Goal: Communication & Community: Answer question/provide support

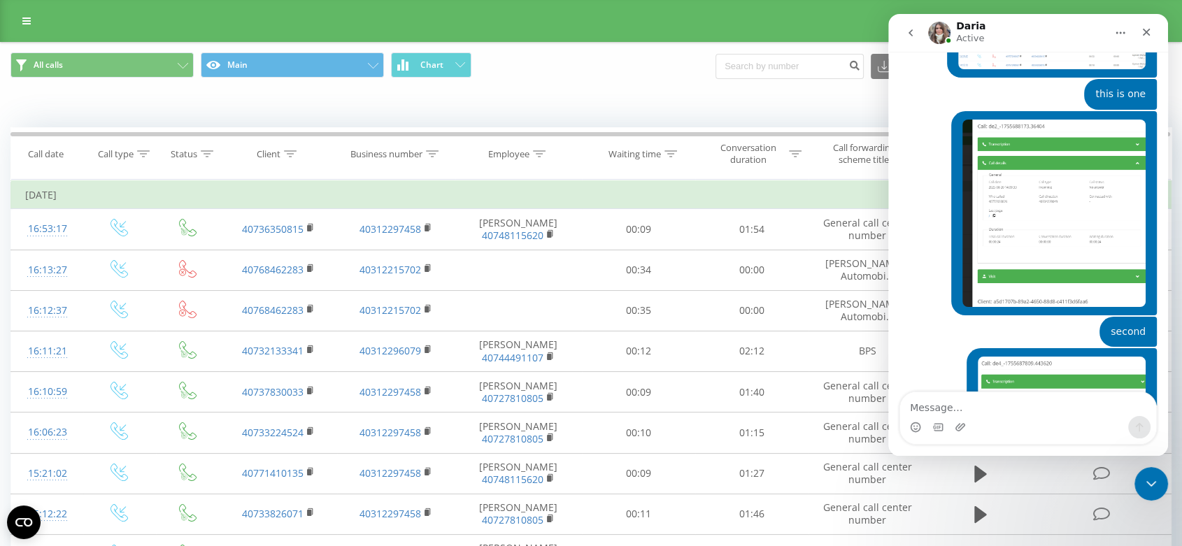
scroll to position [15651, 0]
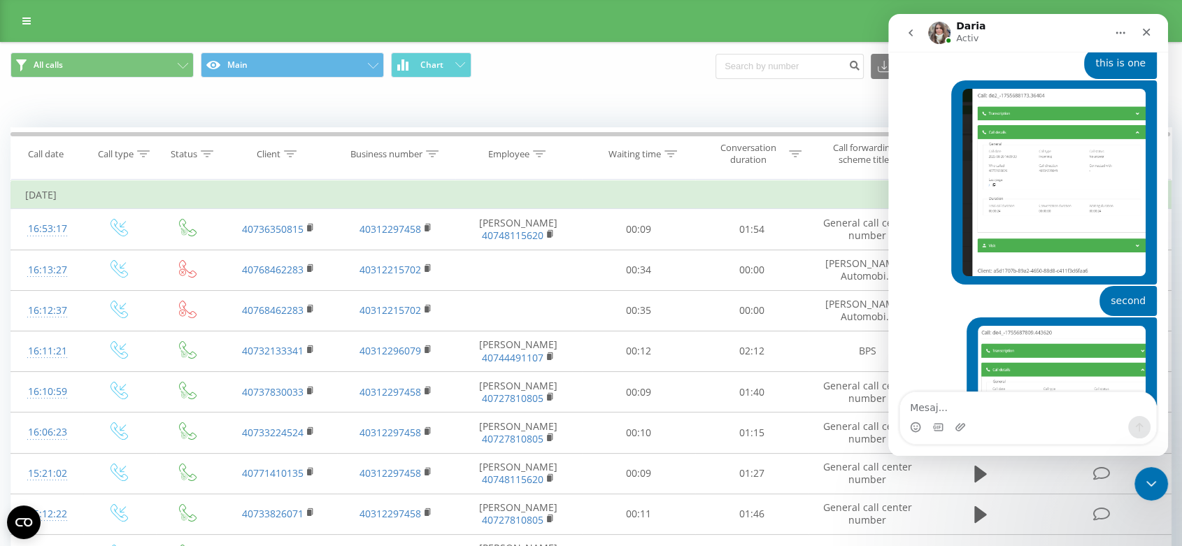
scroll to position [15651, 0]
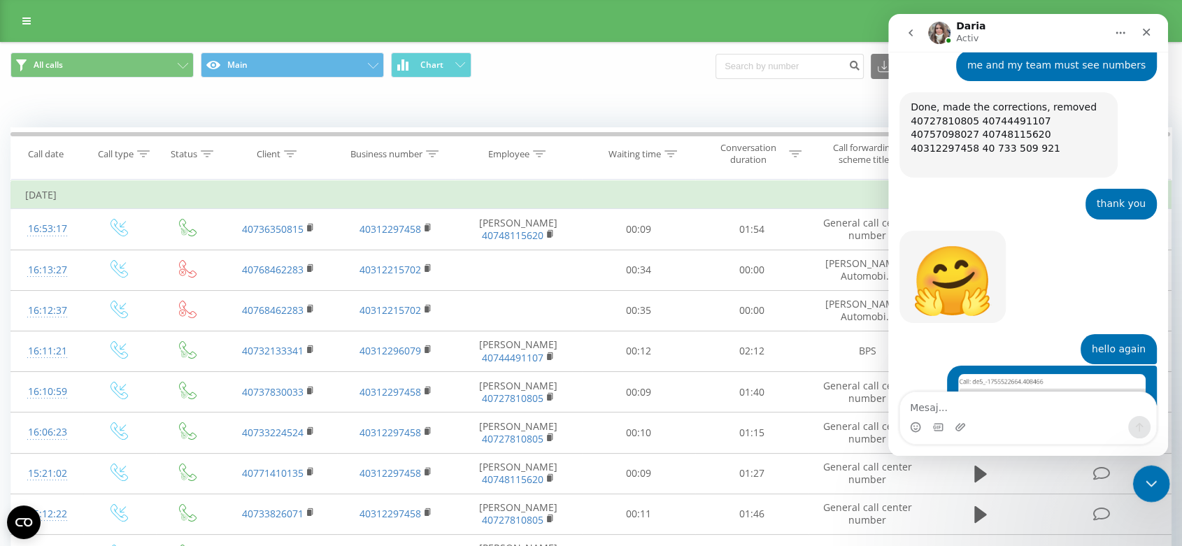
scroll to position [11208, 0]
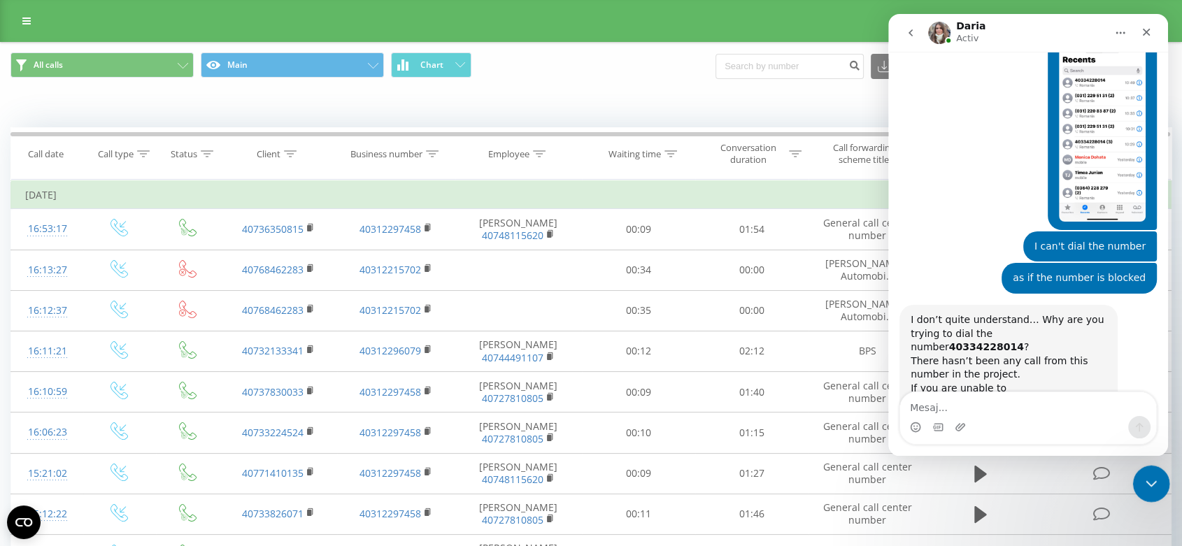
click at [1146, 472] on div "Închidere messenger Intercom" at bounding box center [1149, 482] width 34 height 34
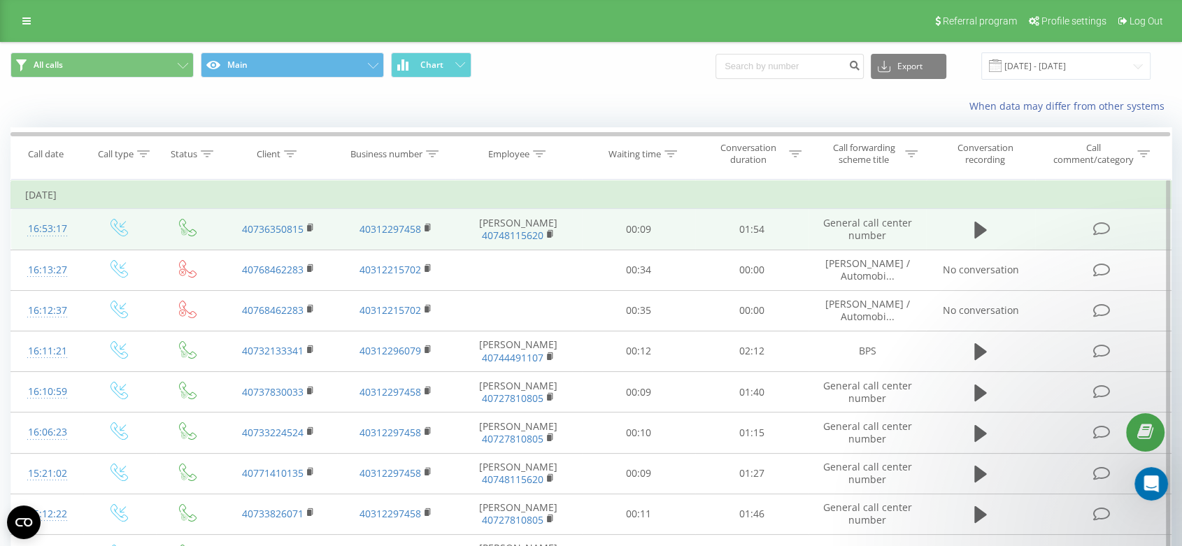
scroll to position [15651, 0]
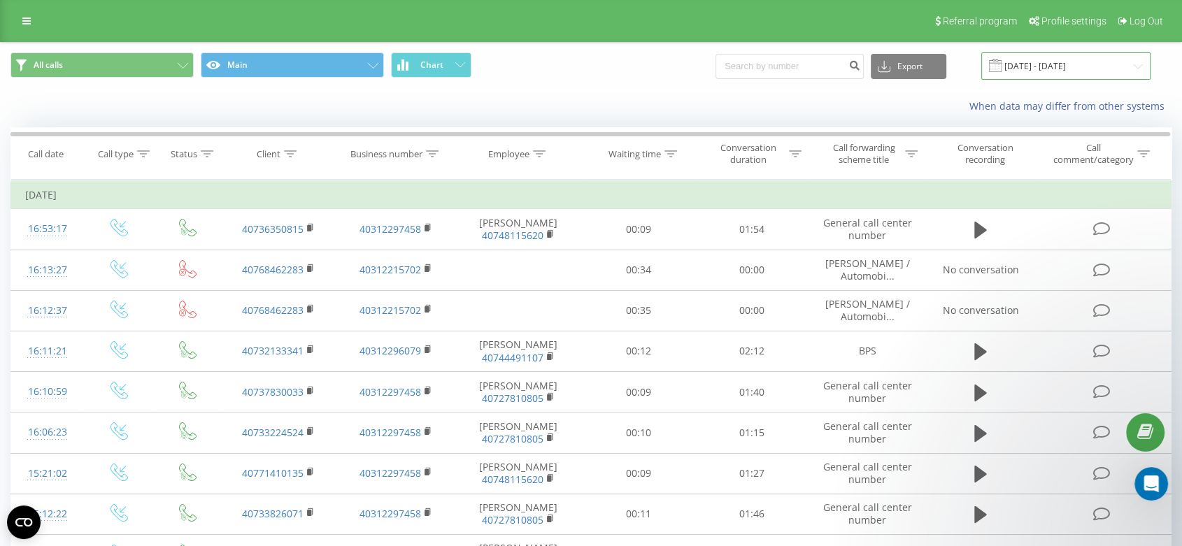
click at [1096, 67] on input "20.07.2025 - 20.08.2025" at bounding box center [1065, 65] width 169 height 27
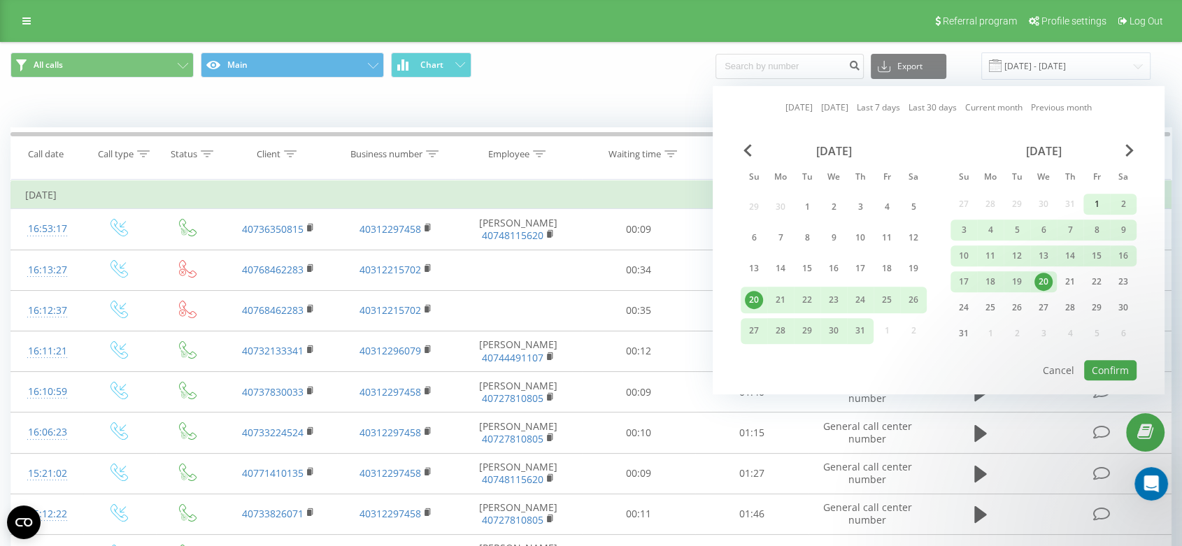
click at [1099, 200] on div "1" at bounding box center [1096, 204] width 18 height 18
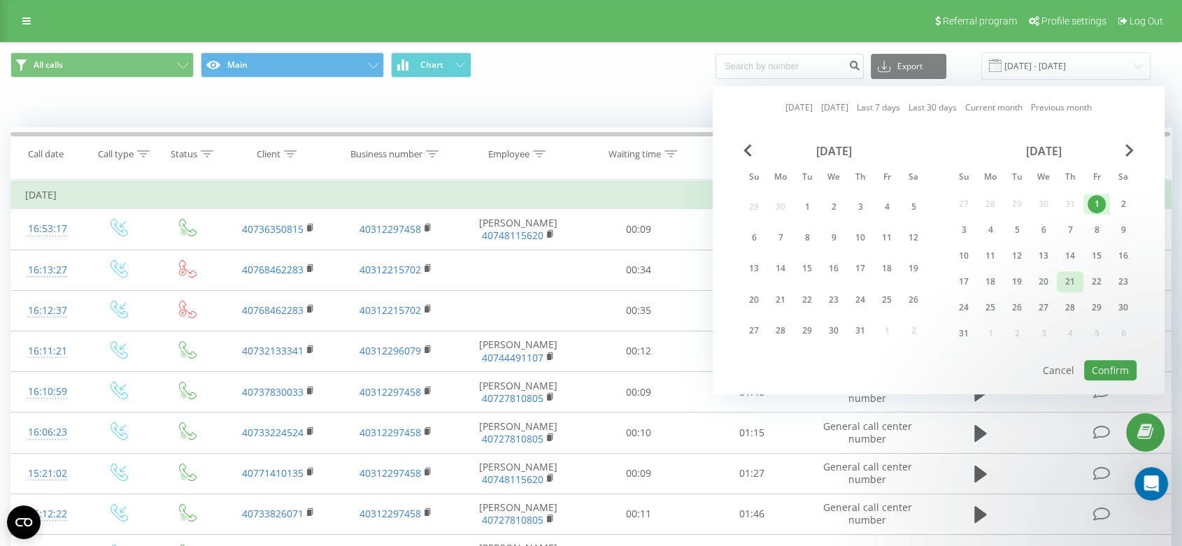
click at [1071, 278] on div "21" at bounding box center [1070, 282] width 18 height 18
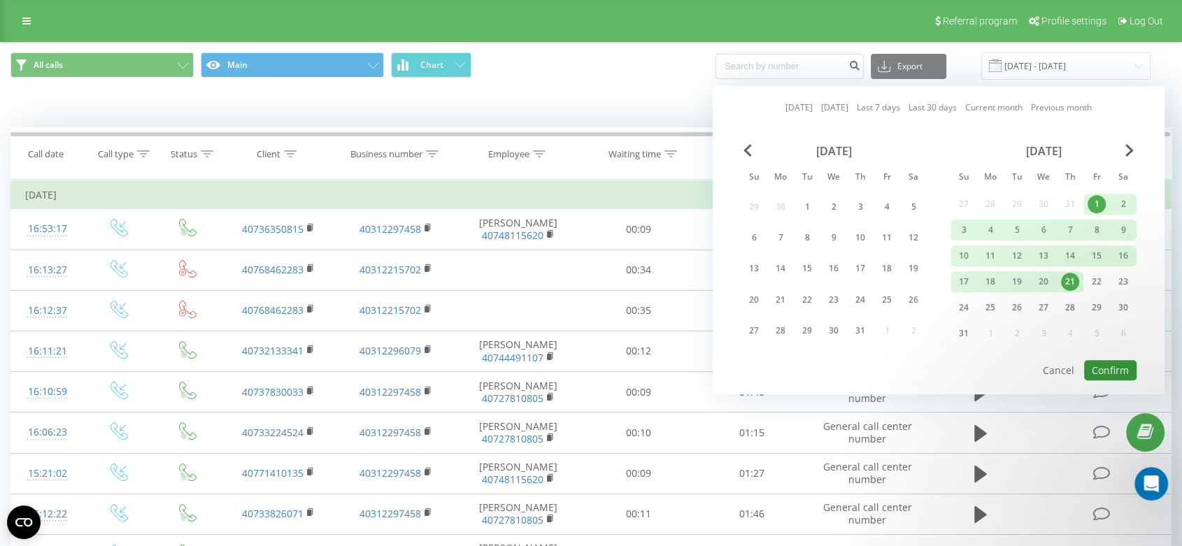
click at [1112, 365] on button "Confirm" at bounding box center [1110, 370] width 52 height 20
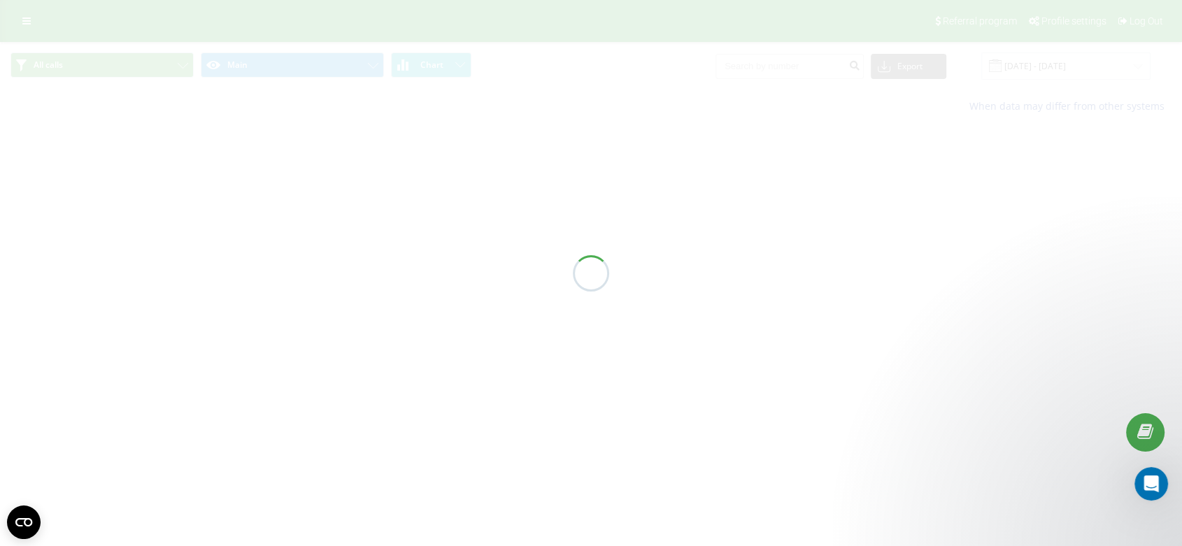
type input "[DATE] - [DATE]"
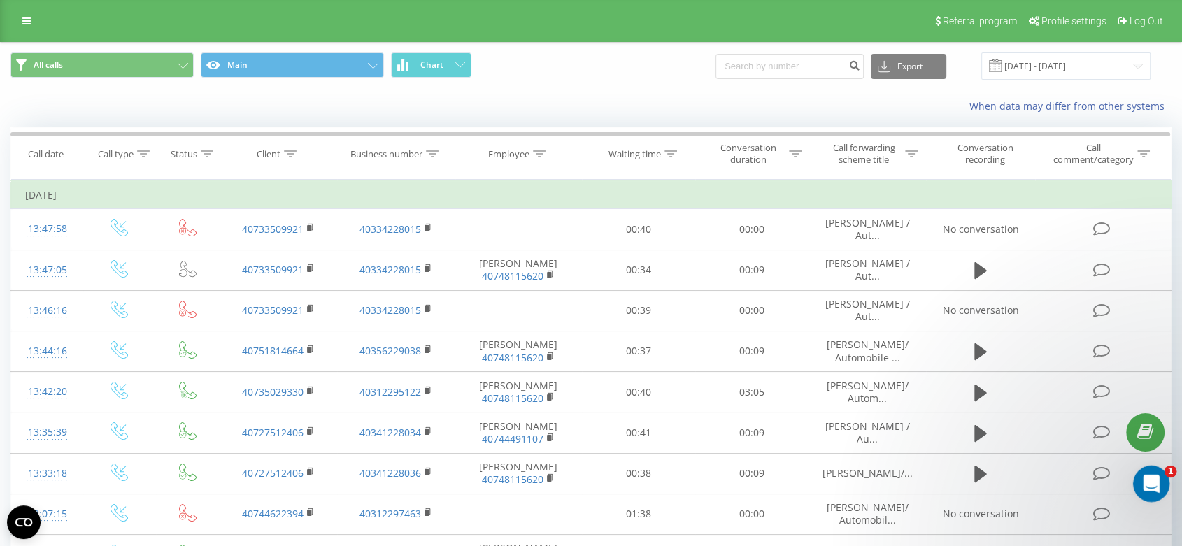
click at [1154, 487] on icon "Deschidere messenger Intercom" at bounding box center [1149, 482] width 23 height 23
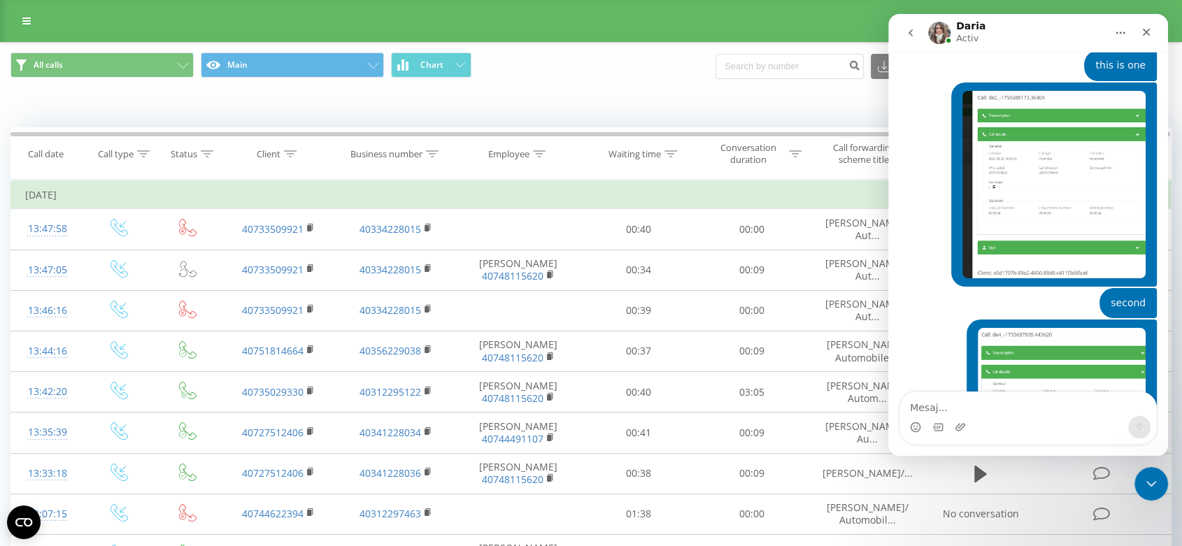
scroll to position [15651, 0]
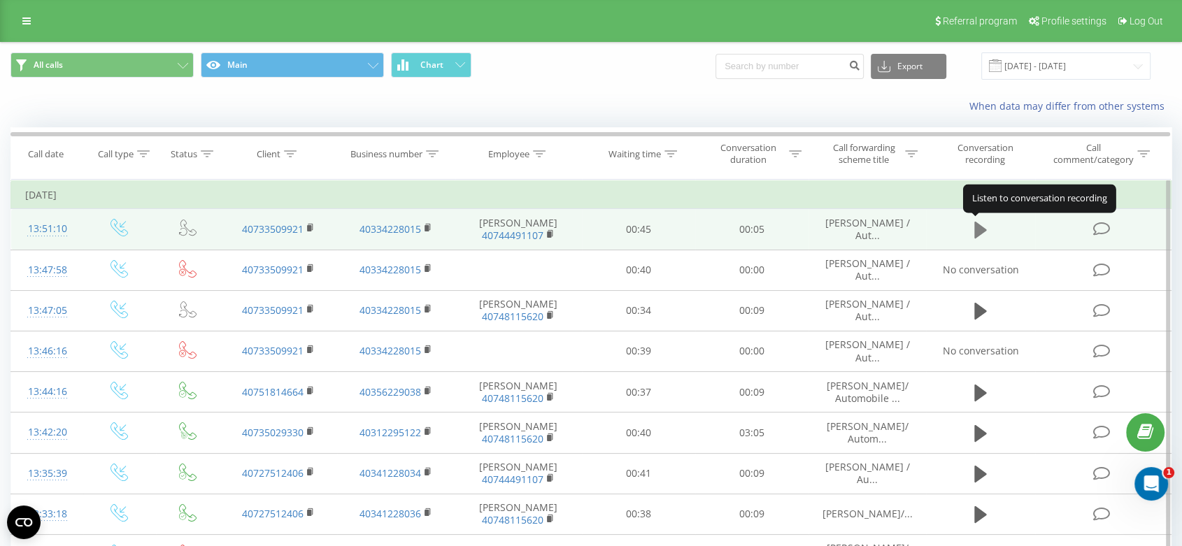
click at [971, 225] on button at bounding box center [980, 230] width 21 height 21
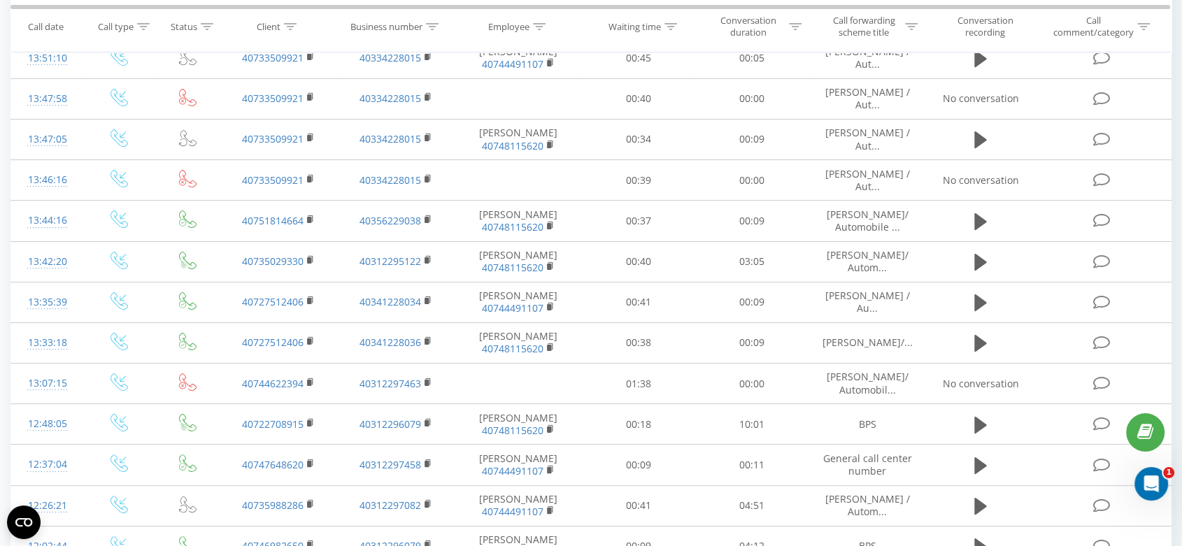
scroll to position [233, 0]
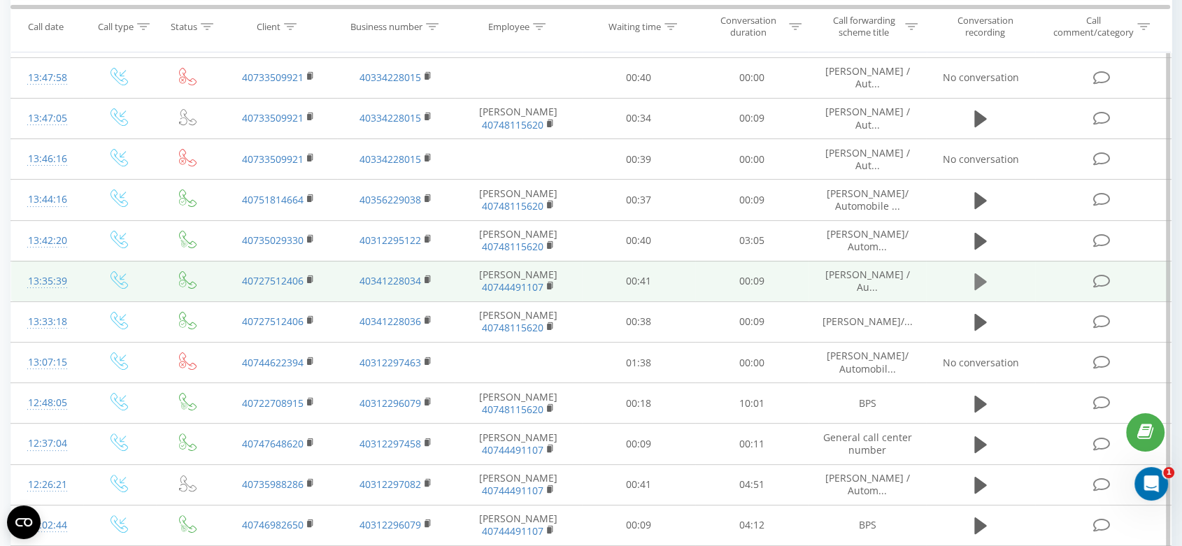
click at [977, 279] on icon at bounding box center [980, 281] width 13 height 17
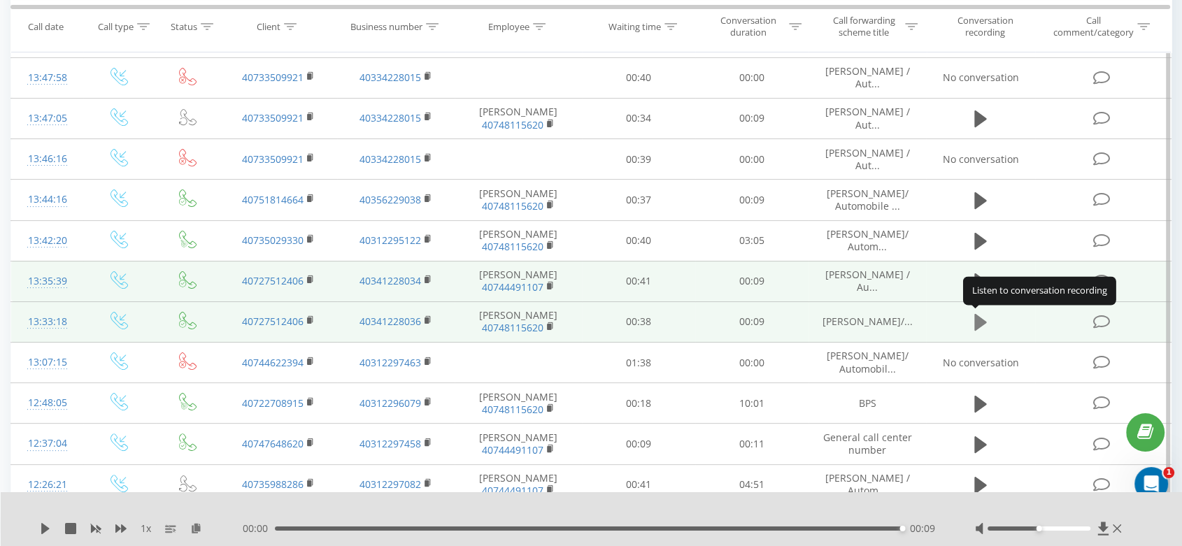
click at [977, 320] on icon at bounding box center [980, 322] width 13 height 17
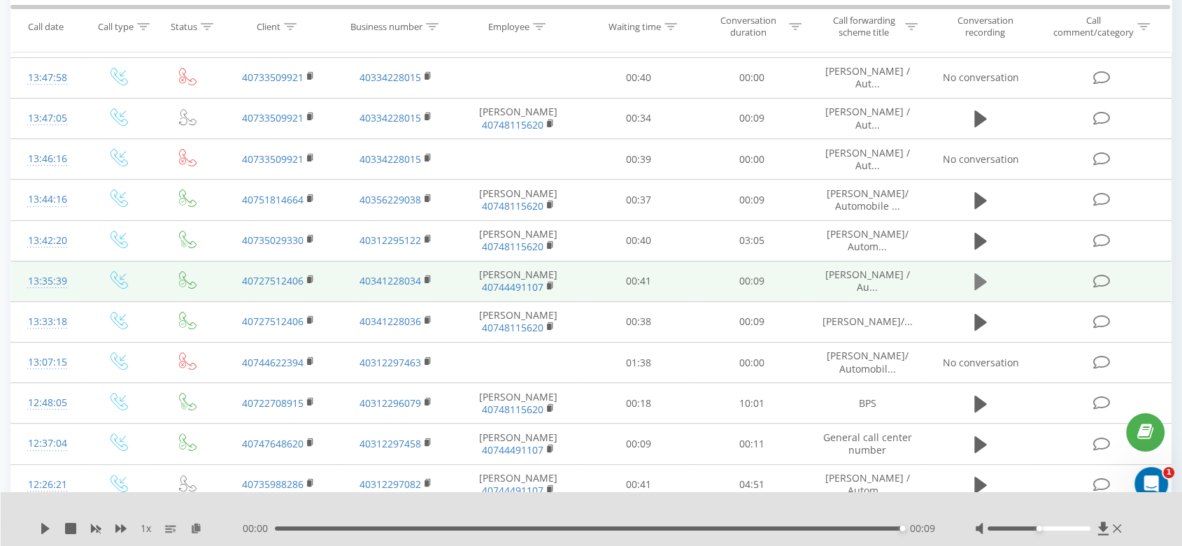
click at [978, 280] on icon at bounding box center [980, 281] width 13 height 17
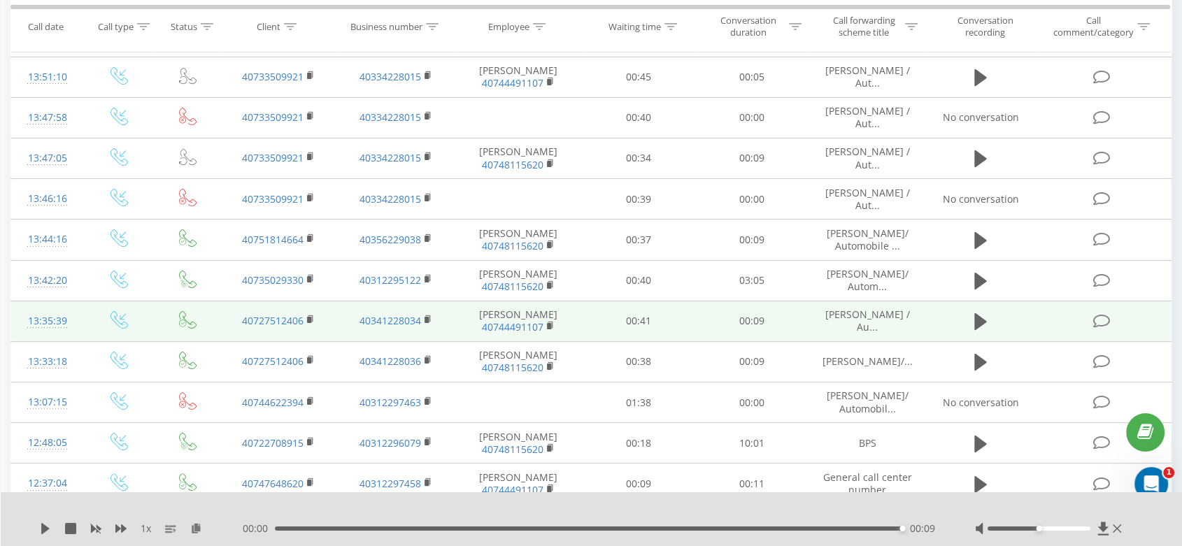
scroll to position [190, 0]
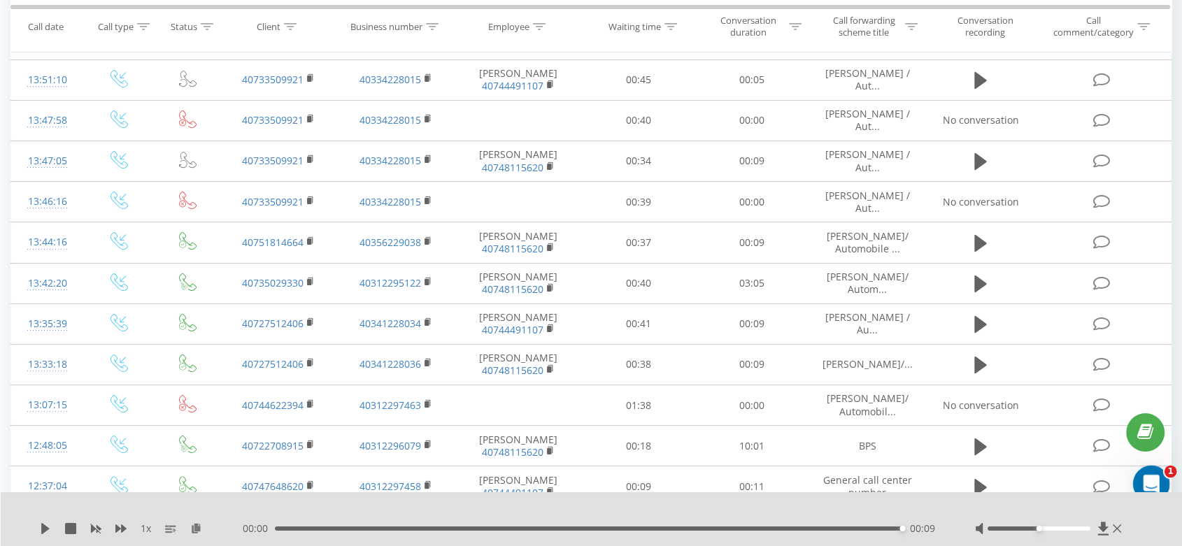
click at [1144, 471] on icon "Deschidere messenger Intercom" at bounding box center [1149, 482] width 23 height 23
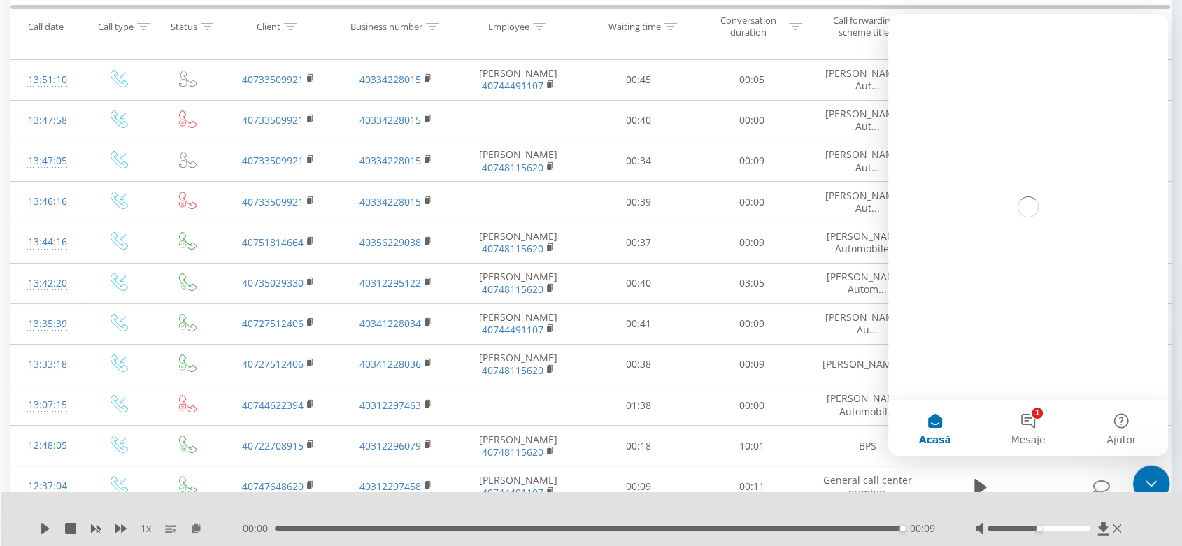
scroll to position [0, 0]
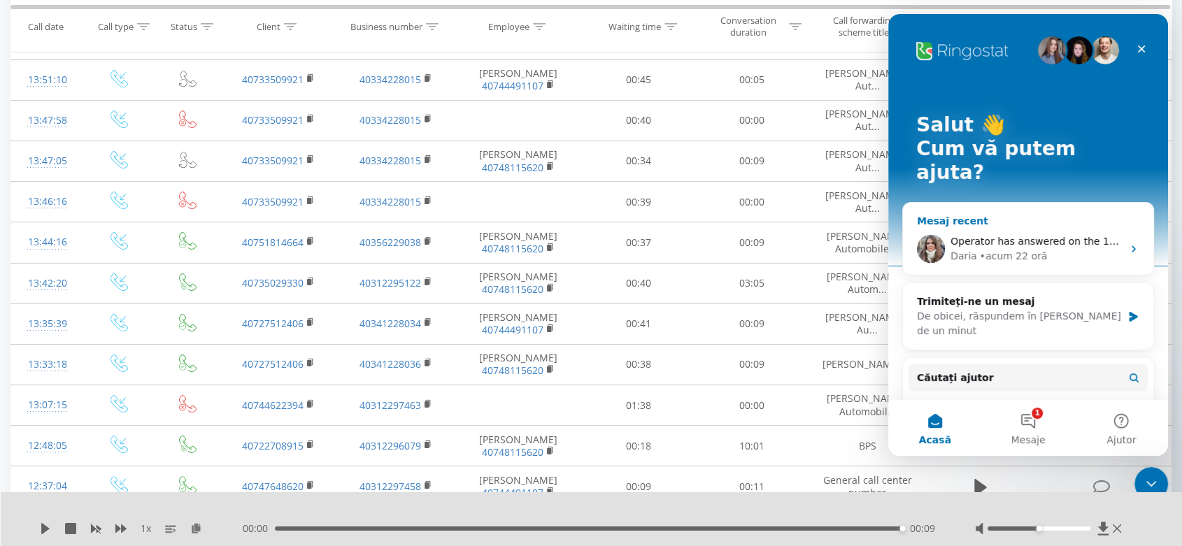
click at [969, 249] on div "Daria" at bounding box center [963, 256] width 27 height 15
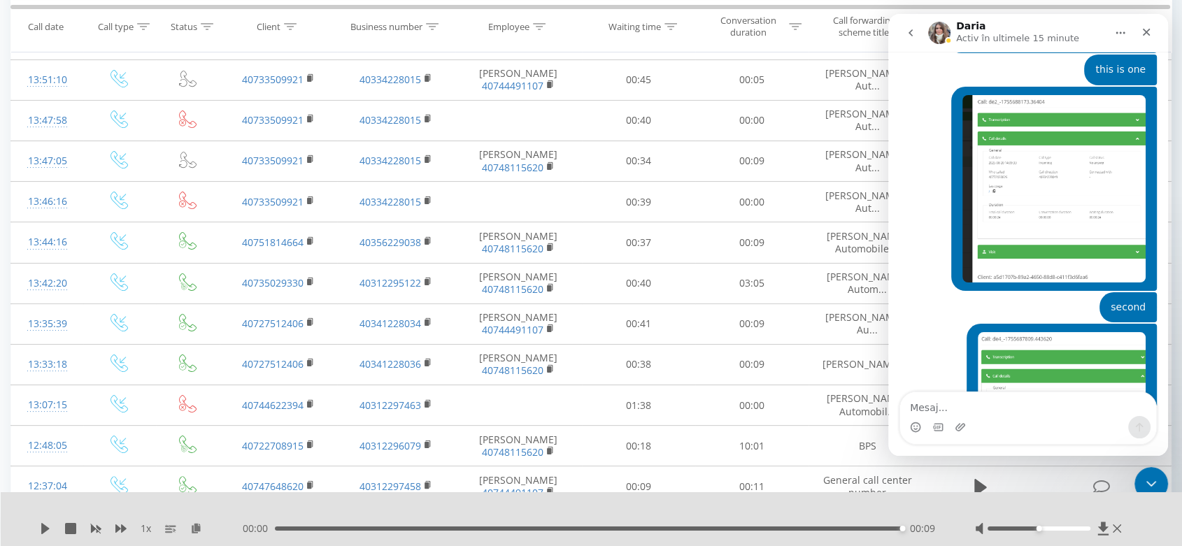
scroll to position [15651, 0]
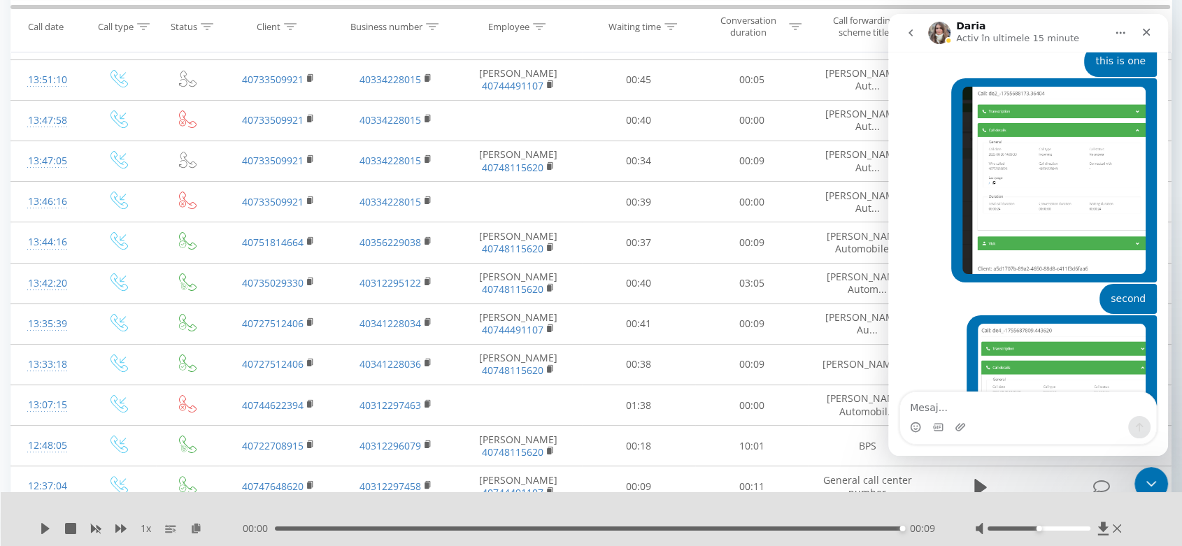
type textarea "Hello! He hung up the moment he heard the message: please wait! is the message …"
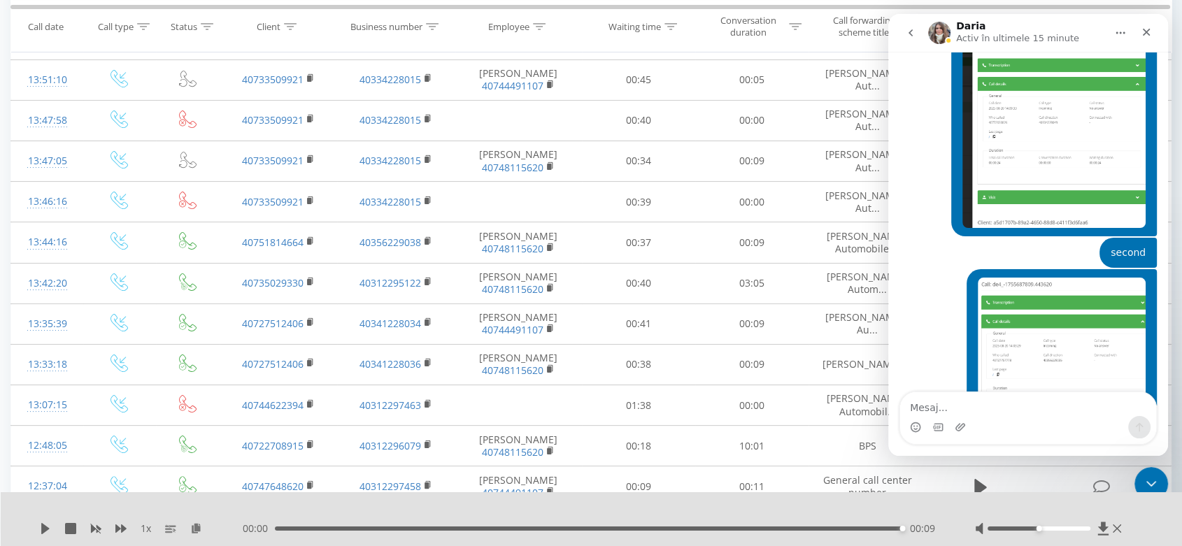
scroll to position [15781, 0]
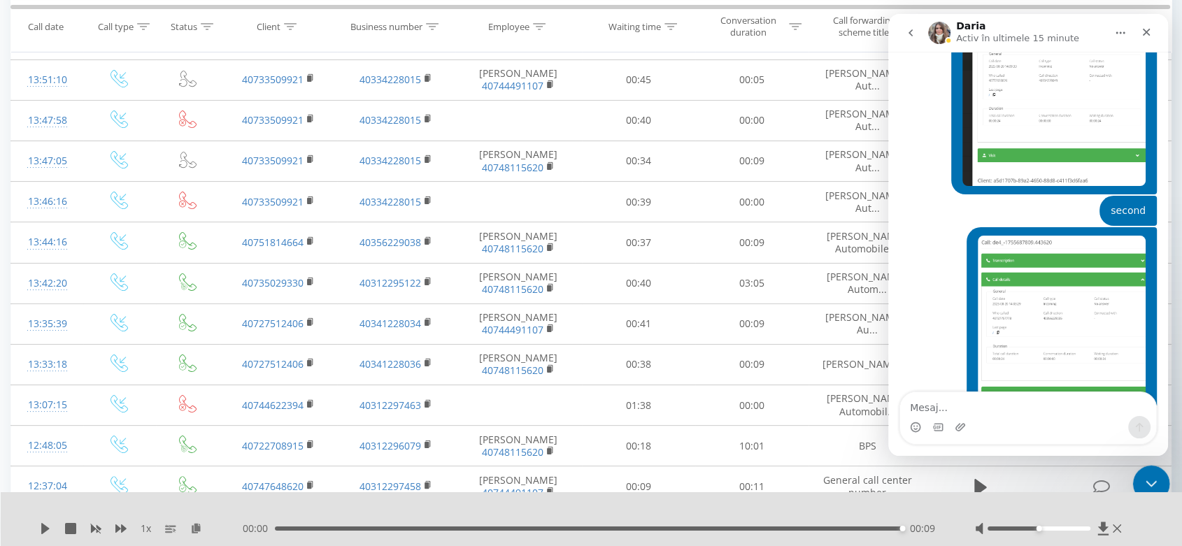
click at [1143, 478] on icon "Închidere messenger Intercom" at bounding box center [1148, 481] width 17 height 17
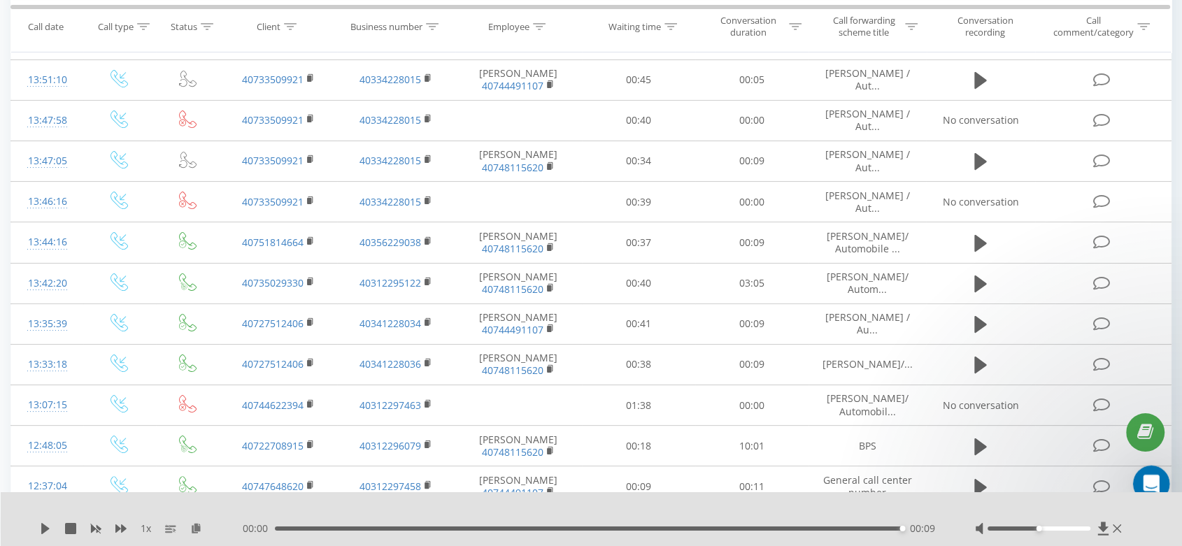
click at [1140, 482] on icon "Deschidere messenger Intercom" at bounding box center [1149, 482] width 23 height 23
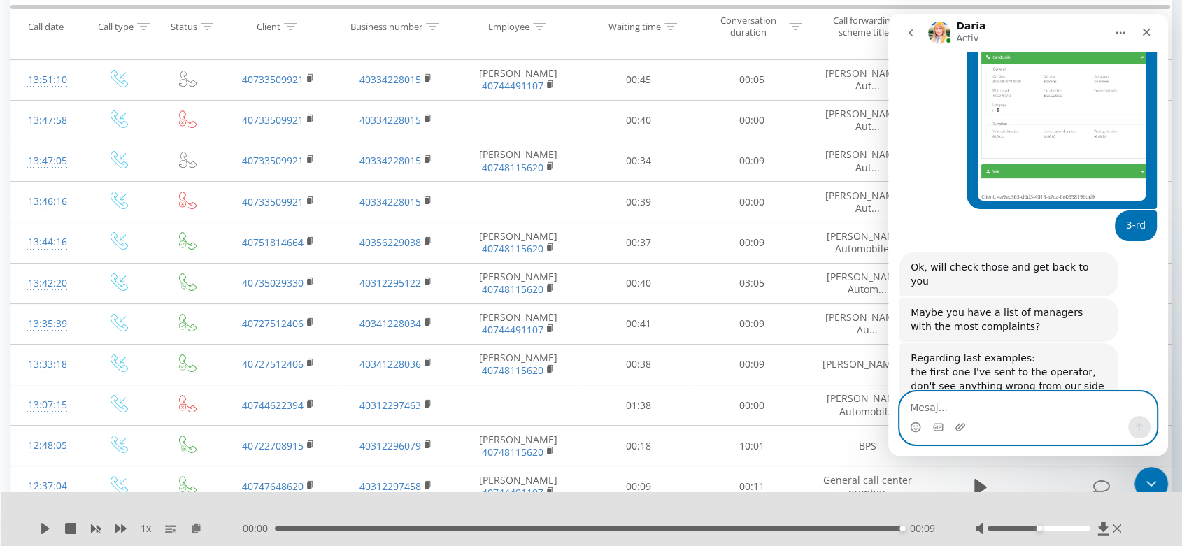
scroll to position [16042, 0]
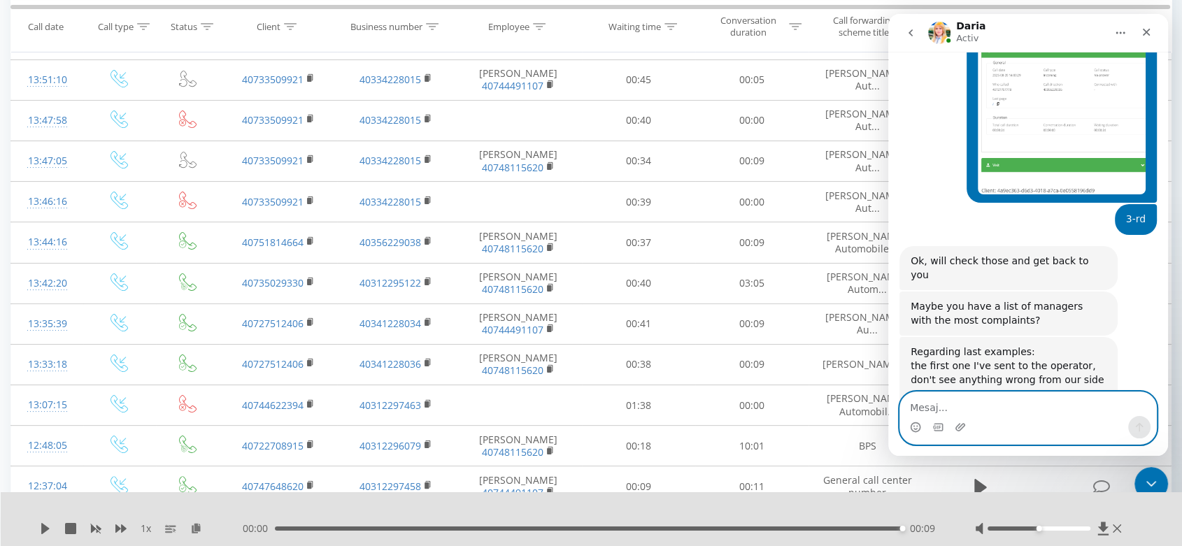
click at [935, 407] on textarea "Mesaj..." at bounding box center [1028, 404] width 256 height 24
paste textarea "In this case it appears that we picked up the calls but we did not pick them up…"
type textarea "In this case it appears that we picked up the calls but we did not pick them up…"
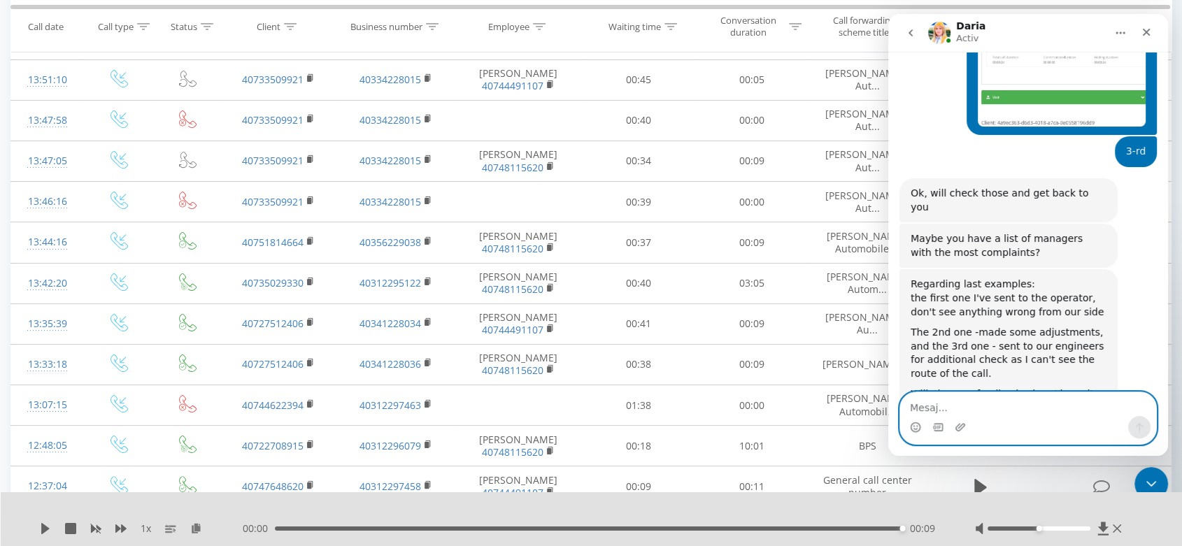
scroll to position [16111, 0]
